Goal: Communication & Community: Ask a question

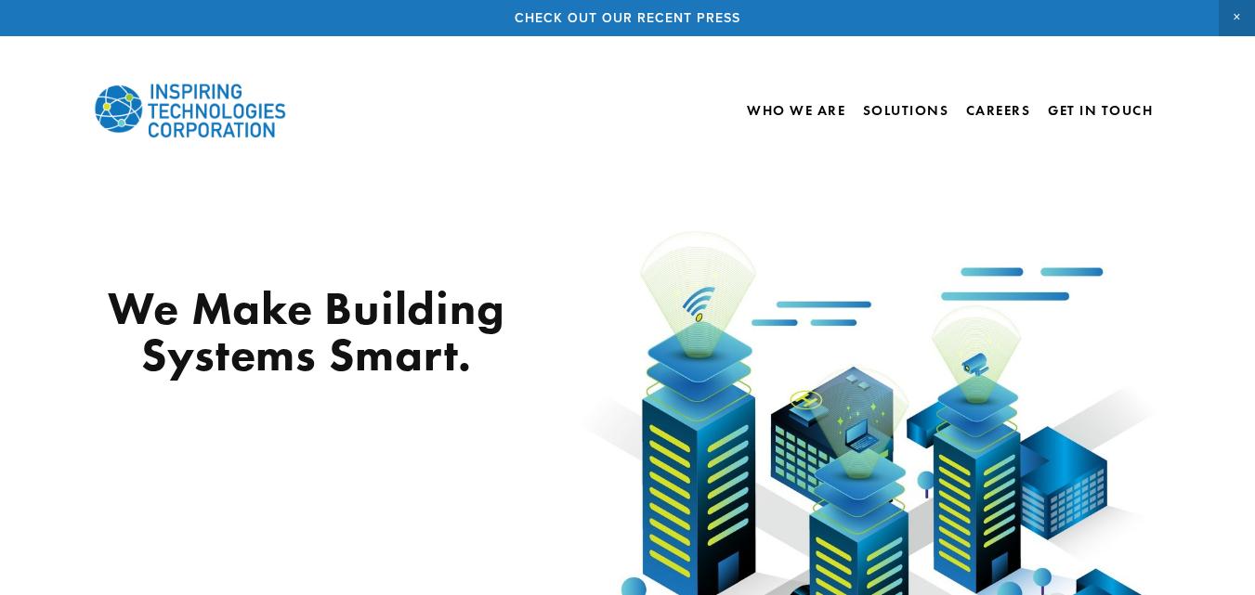
scroll to position [2593, 0]
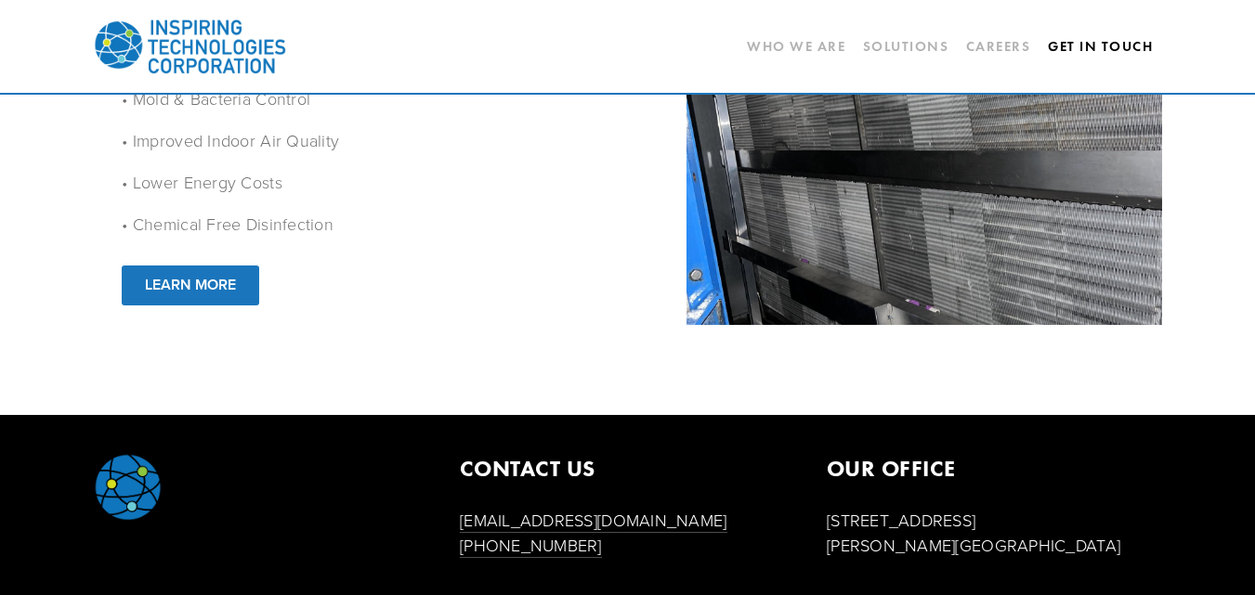
click at [1115, 43] on link "Get In Touch" at bounding box center [1100, 47] width 105 height 32
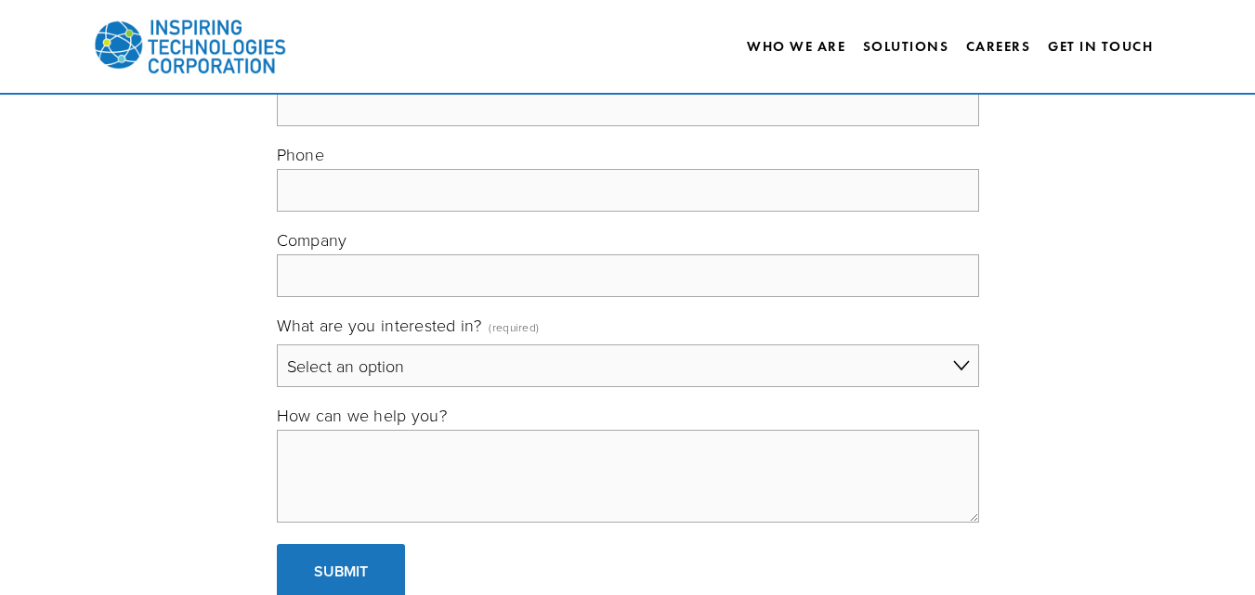
scroll to position [402, 0]
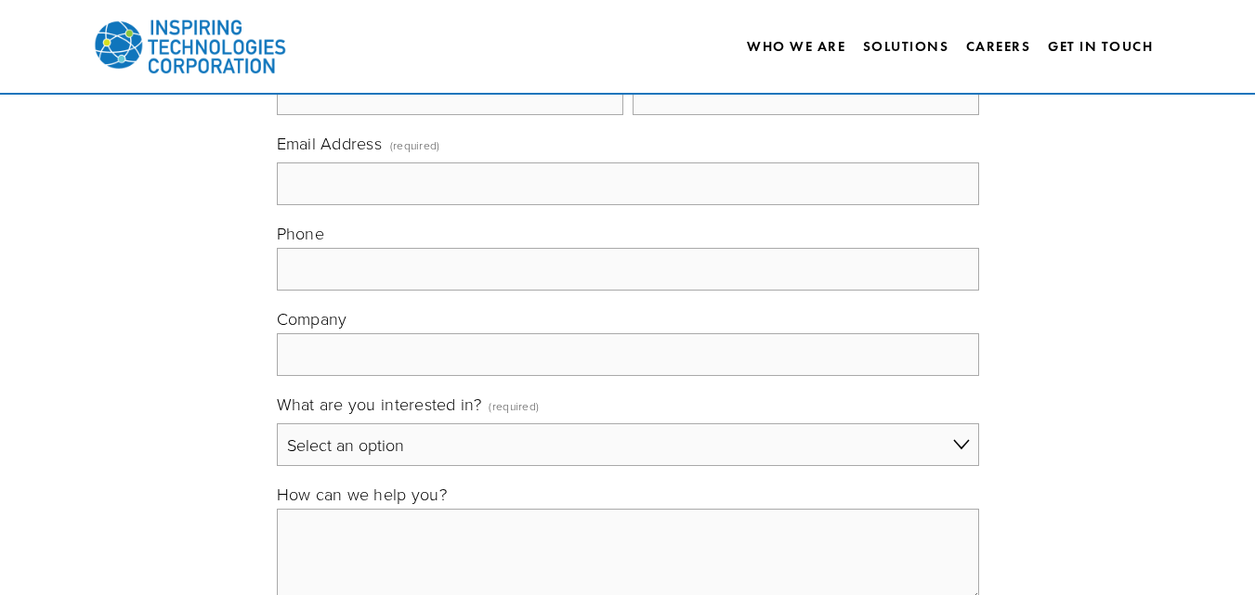
click at [435, 195] on input "Email Address (required)" at bounding box center [628, 184] width 702 height 43
type input "[EMAIL_ADDRESS][DOMAIN_NAME]"
type input "[PERSON_NAME]"
type input "[PHONE_NUMBER]"
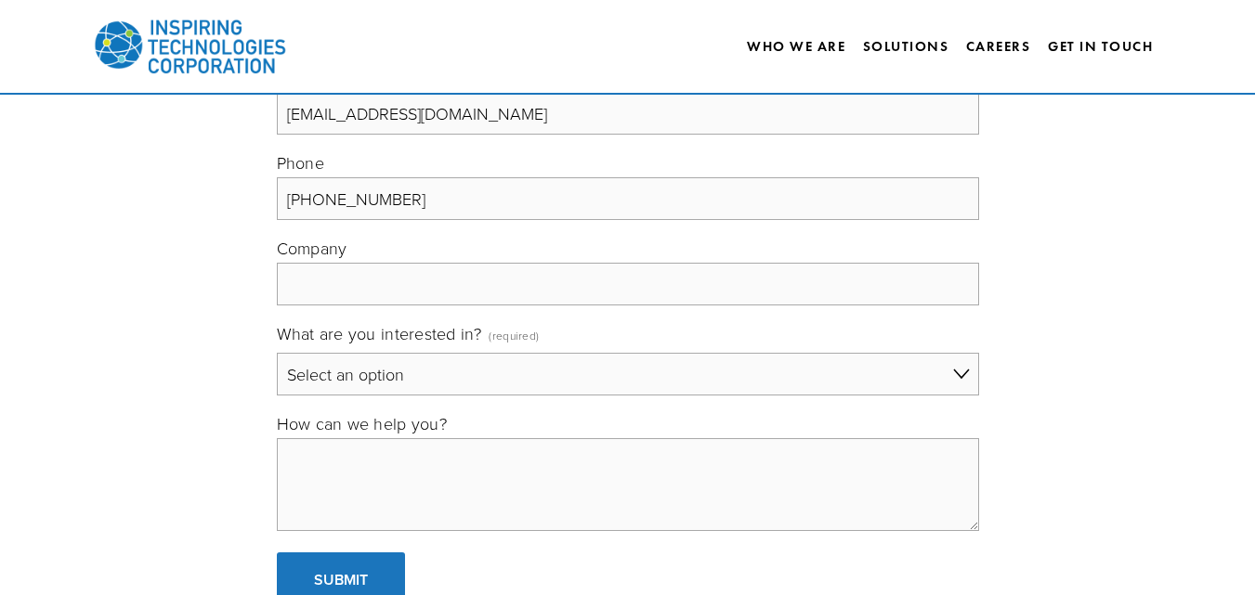
scroll to position [495, 0]
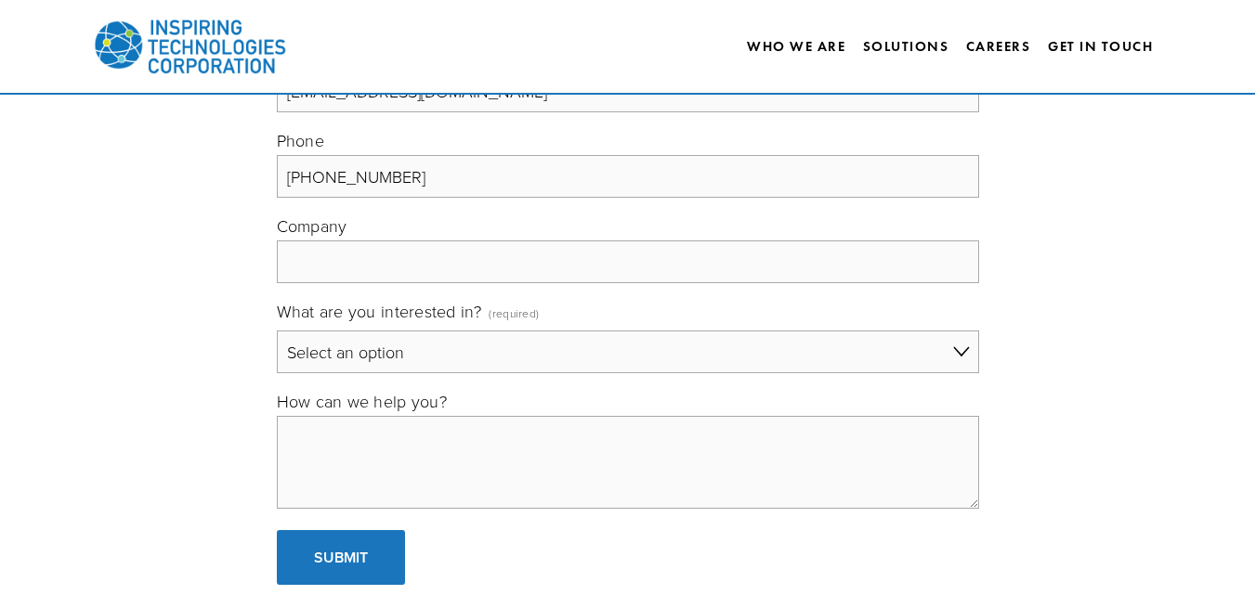
click at [384, 271] on input "Company" at bounding box center [628, 262] width 702 height 43
click at [358, 448] on textarea "How can we help you?" at bounding box center [628, 462] width 702 height 93
paste textarea "Stand Out with Scroll-Stopping Animated Videos Hi, In a noisy world, animated v…"
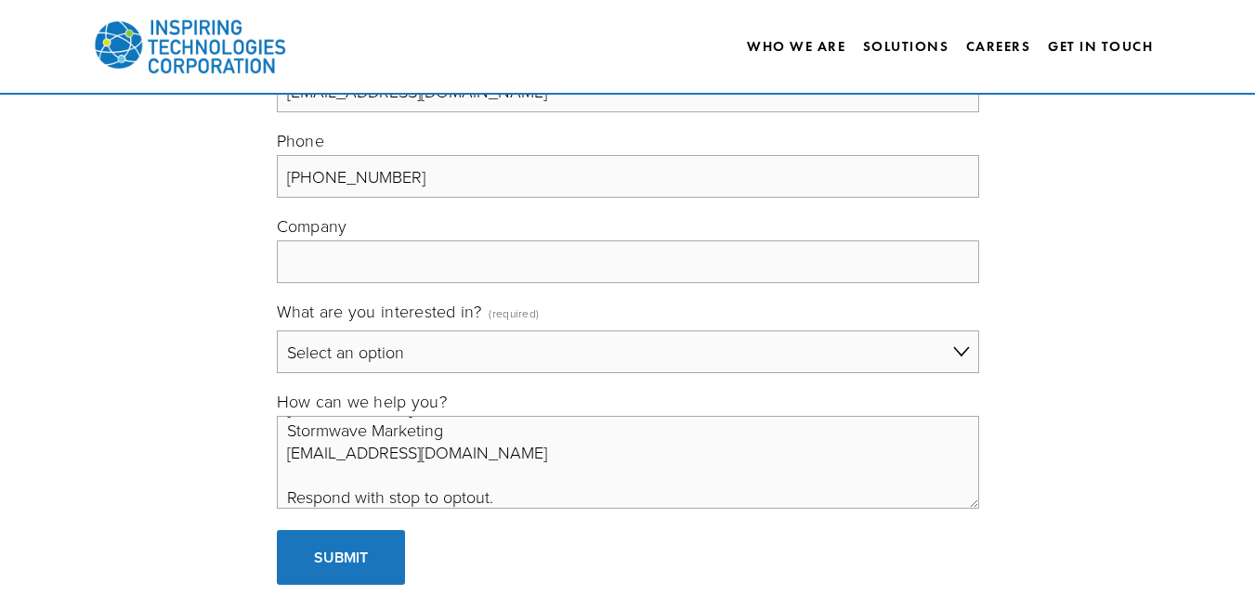
click at [449, 431] on textarea "Stand Out with Scroll-Stopping Animated Videos Hi, In a noisy world, animated v…" at bounding box center [628, 462] width 702 height 93
type textarea "Stand Out with Scroll-Stopping Animated Videos Hi, In a noisy world, animated v…"
click at [434, 272] on input "Company" at bounding box center [628, 262] width 702 height 43
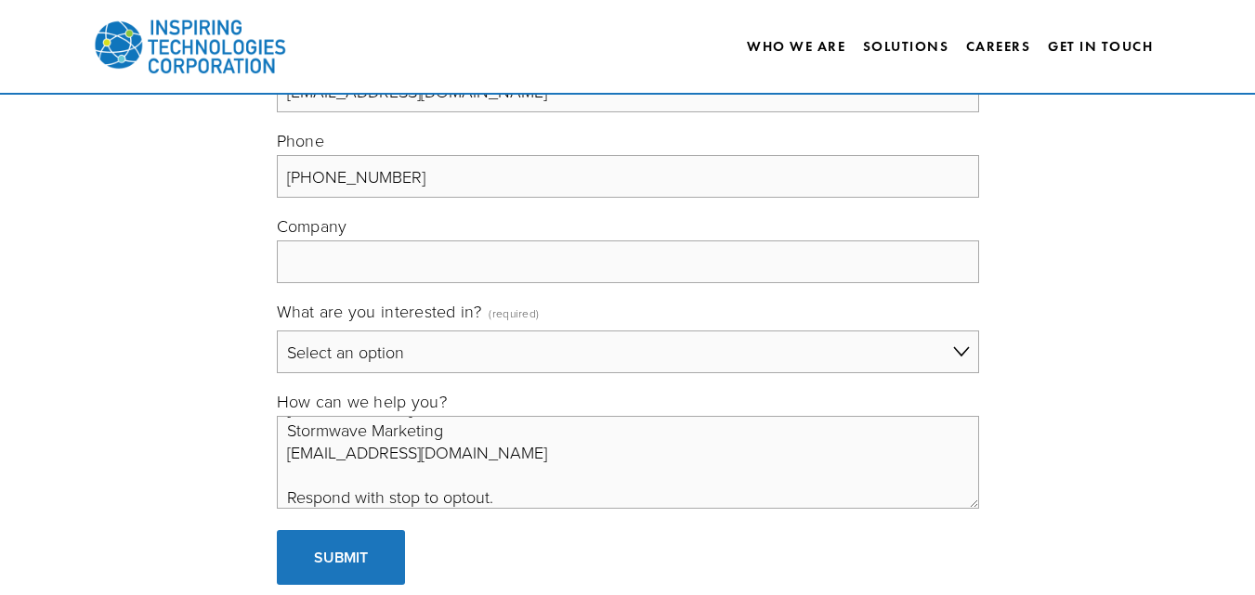
paste input "Stormwave Marketing"
type input "Stormwave Marketing"
click at [438, 363] on select "Select an option General Building Automation Electronic Security Systems IT Sol…" at bounding box center [628, 352] width 702 height 43
select select "General"
click at [277, 331] on select "Select an option General Building Automation Electronic Security Systems IT Sol…" at bounding box center [628, 352] width 702 height 43
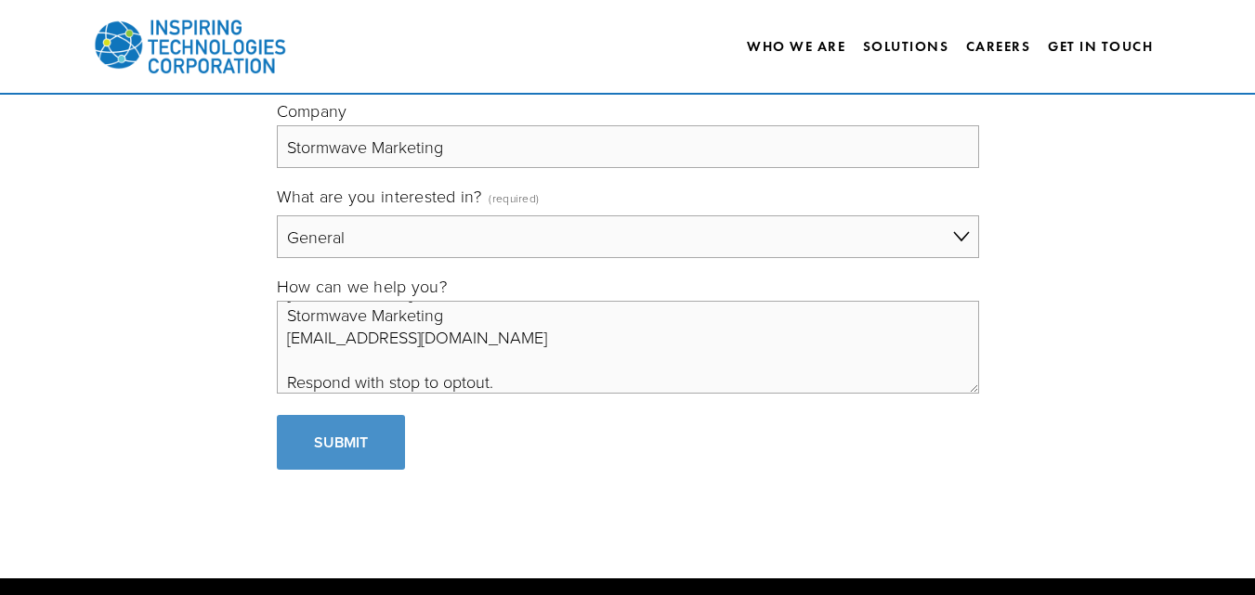
scroll to position [681, 0]
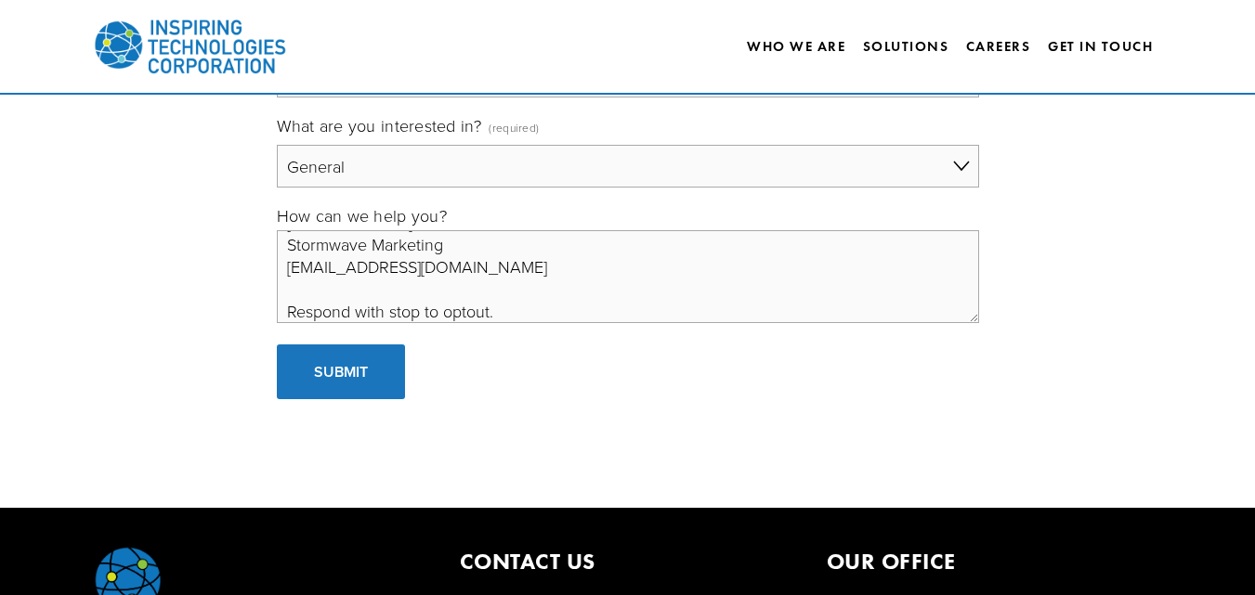
click at [530, 307] on textarea "Stand Out with Scroll-Stopping Animated Videos Hi, In a noisy world, animated v…" at bounding box center [628, 276] width 702 height 93
click at [334, 367] on span "Submit" at bounding box center [341, 371] width 54 height 21
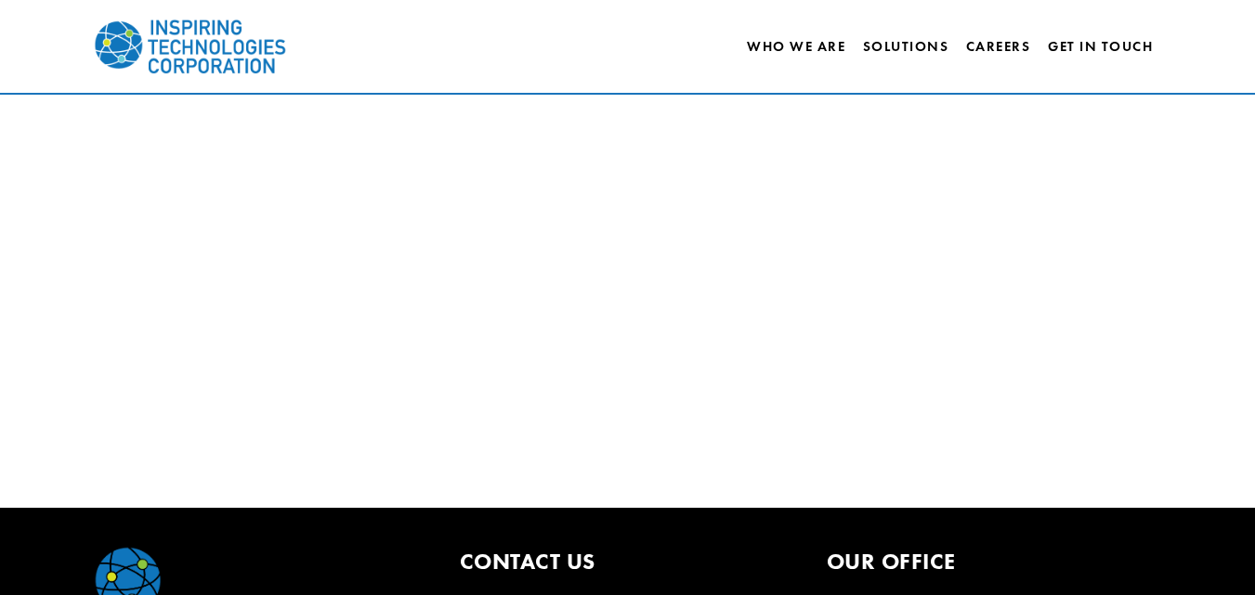
scroll to position [160, 0]
